Goal: Task Accomplishment & Management: Manage account settings

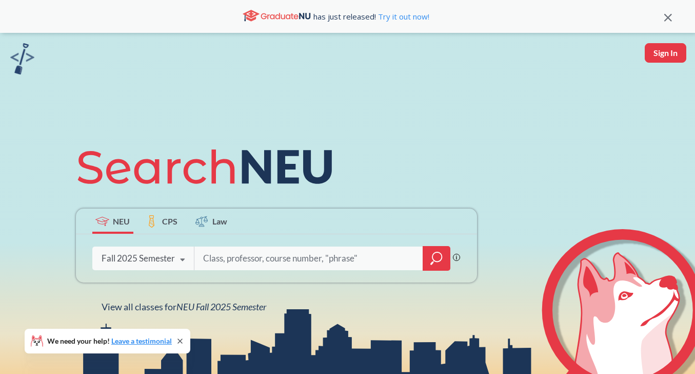
click at [665, 54] on button "Sign In" at bounding box center [666, 53] width 42 height 20
select select "US"
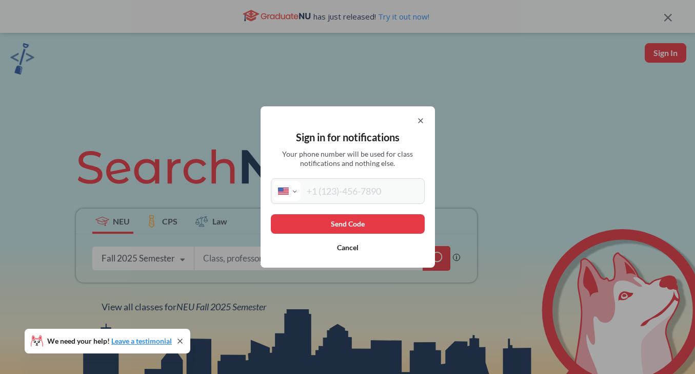
click at [382, 199] on input "tel" at bounding box center [362, 191] width 122 height 21
type input "[PHONE_NUMBER]"
click at [357, 221] on button "Send Code" at bounding box center [348, 224] width 154 height 20
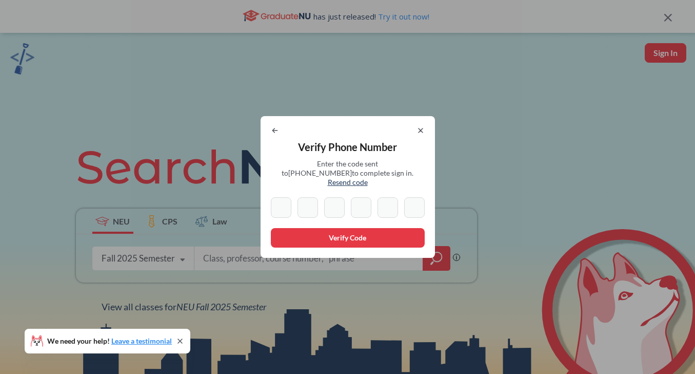
type input "4"
type input "5"
type input "2"
type input "6"
type input "4"
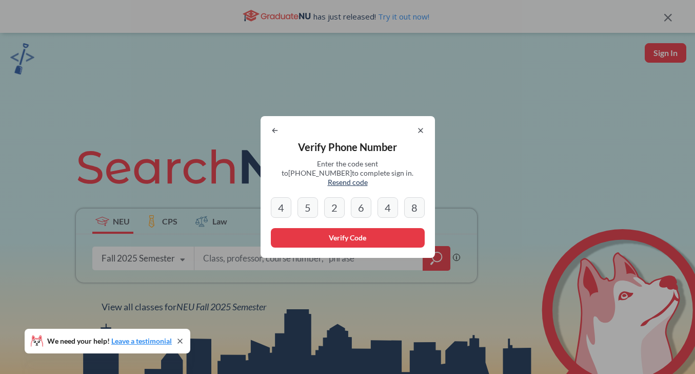
type input "8"
click at [333, 241] on button "Verify Code" at bounding box center [348, 238] width 154 height 20
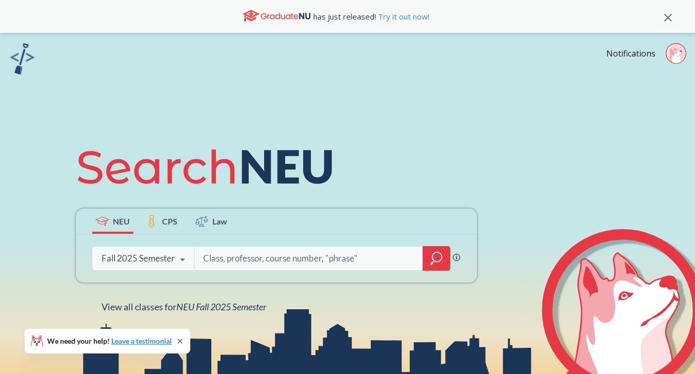
click at [278, 264] on input "search" at bounding box center [308, 258] width 213 height 22
type input "strategy in action"
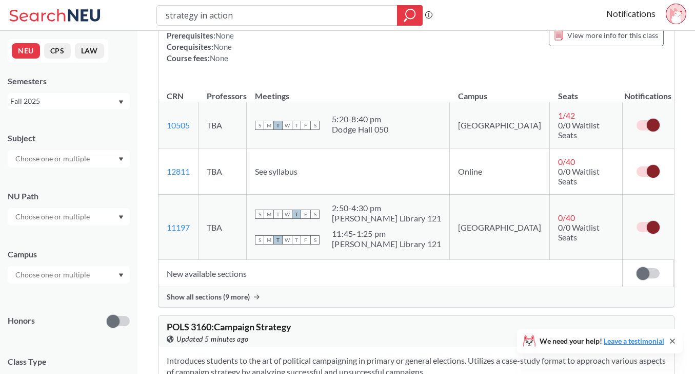
scroll to position [149, 0]
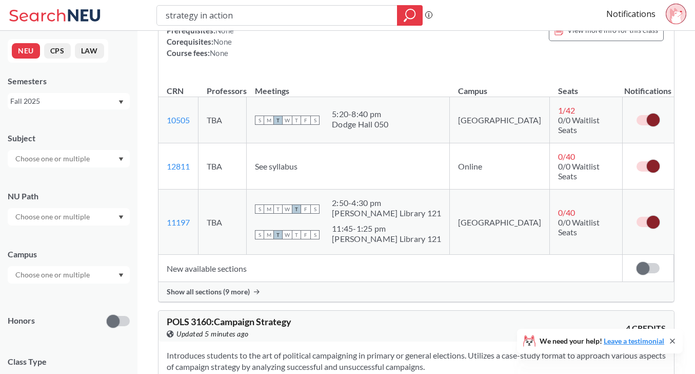
click at [234, 287] on span "Show all sections (9 more)" at bounding box center [208, 291] width 83 height 9
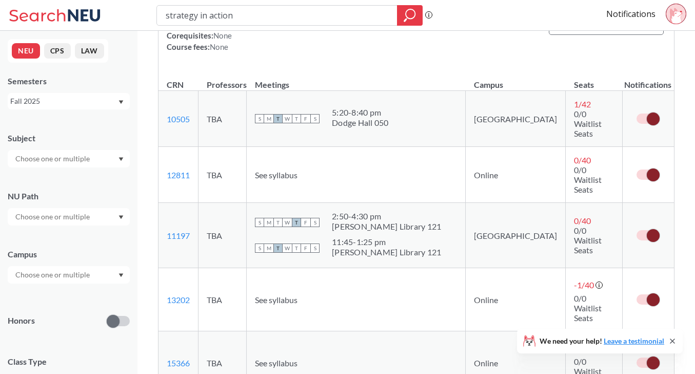
scroll to position [152, 0]
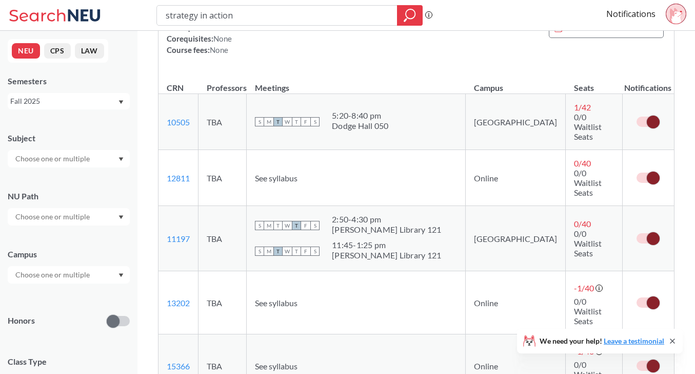
click at [646, 116] on label at bounding box center [648, 121] width 23 height 10
click at [637, 116] on input "checkbox" at bounding box center [637, 116] width 0 height 0
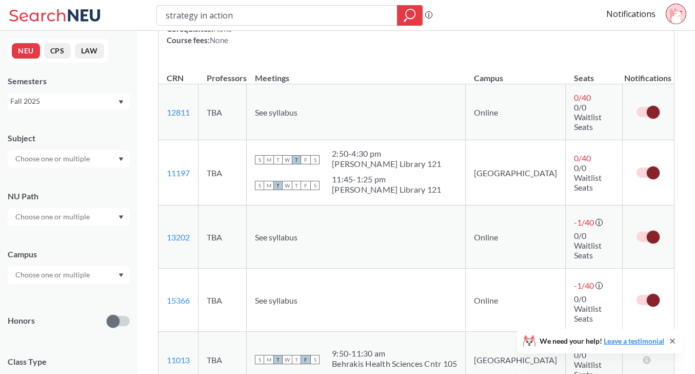
scroll to position [161, 0]
